Goal: Task Accomplishment & Management: Manage account settings

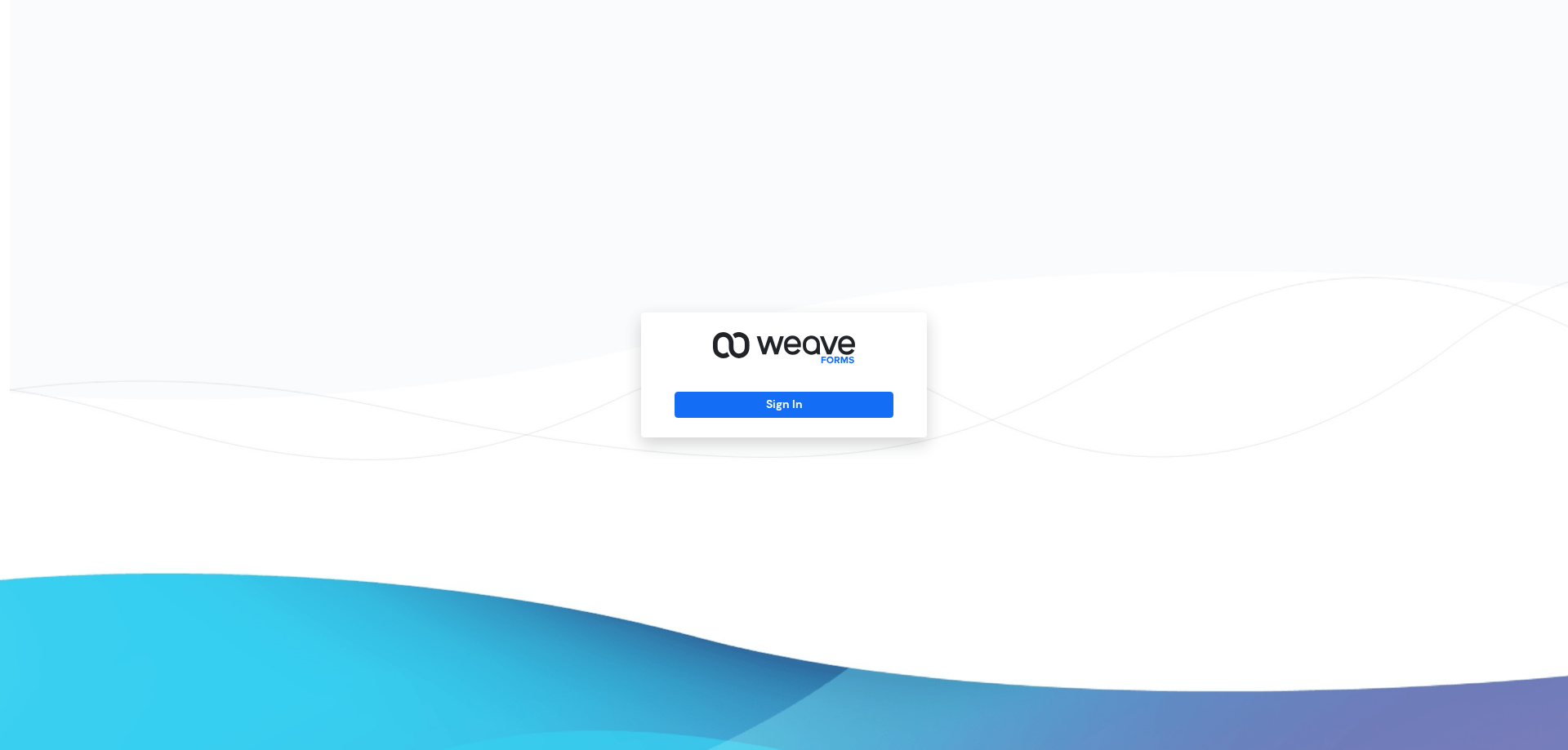
click at [782, 389] on div "Sign In" at bounding box center [784, 375] width 286 height 125
click at [777, 405] on button "Sign In" at bounding box center [784, 405] width 218 height 26
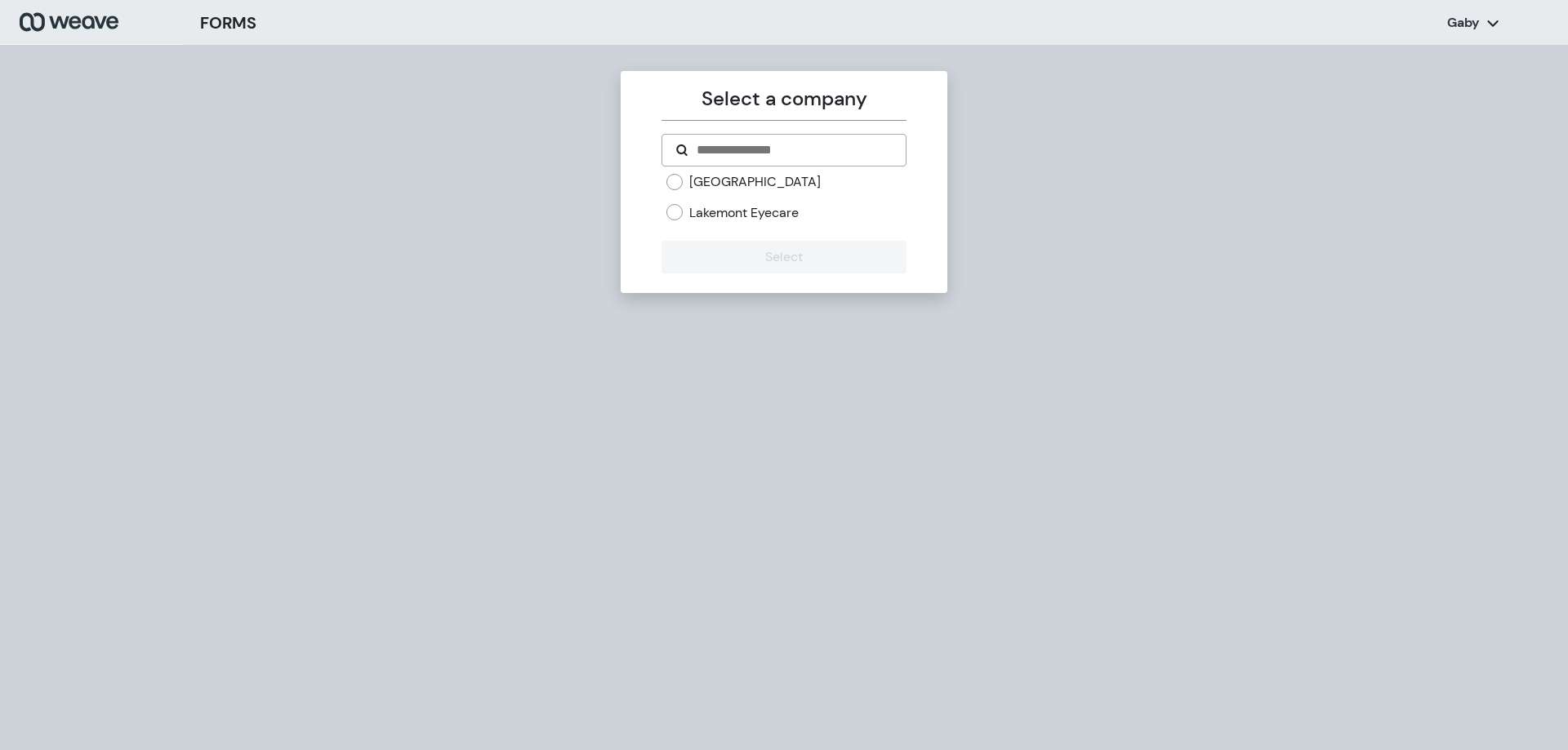
click at [692, 176] on label "[GEOGRAPHIC_DATA]" at bounding box center [755, 182] width 131 height 18
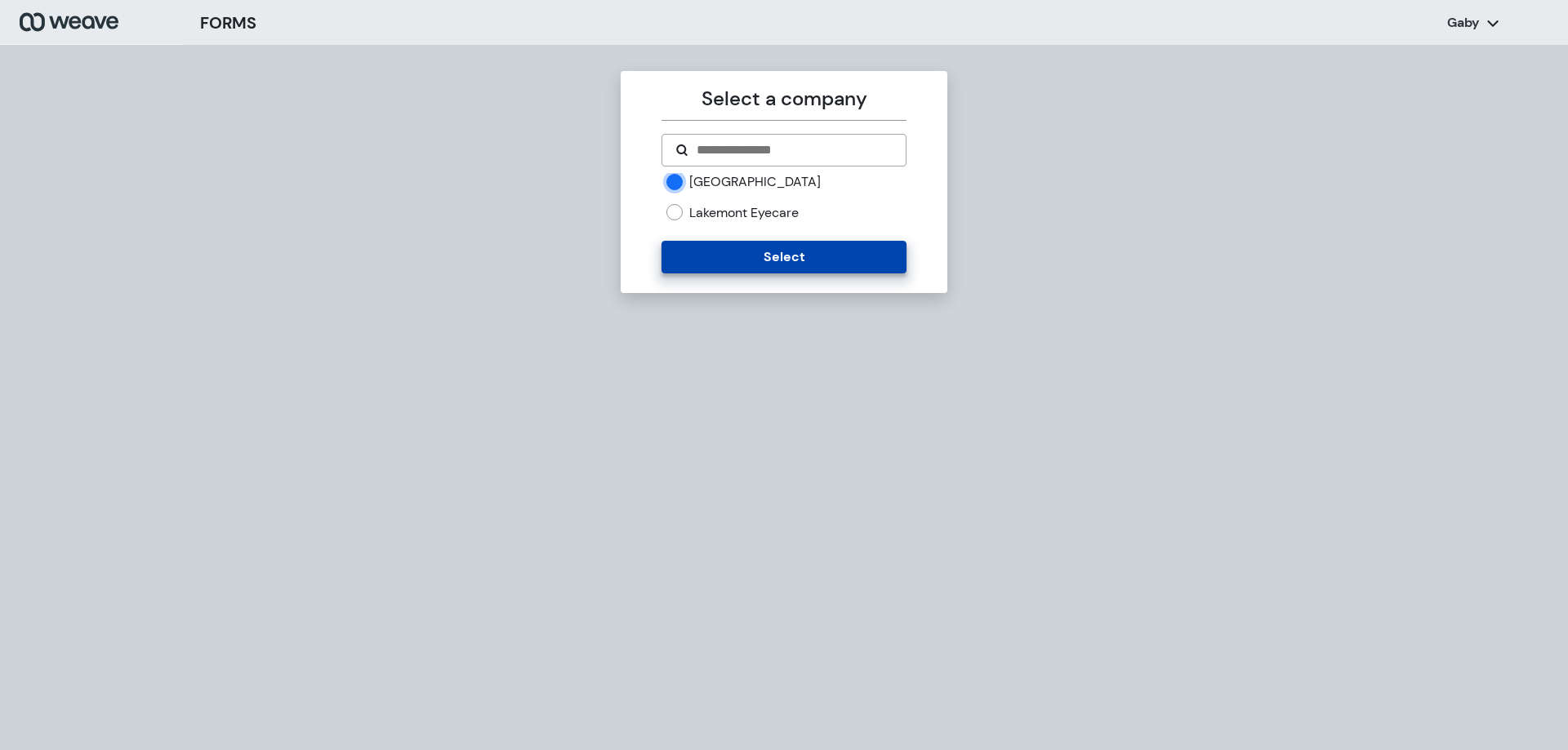
click at [758, 246] on button "Select" at bounding box center [784, 257] width 244 height 32
